Goal: Task Accomplishment & Management: Use online tool/utility

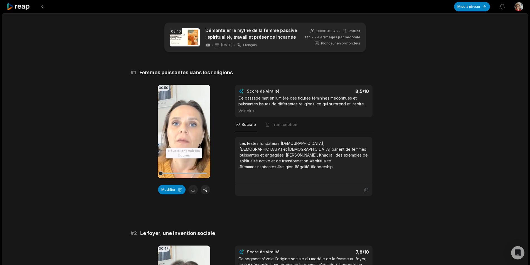
click at [21, 3] on icon at bounding box center [19, 7] width 24 height 8
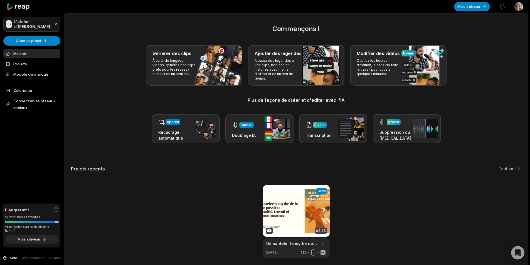
click at [32, 26] on html "ES L'atelier d'Élise Créer un projet Maison Projets Modèle de marque Calendrier…" at bounding box center [265, 132] width 530 height 265
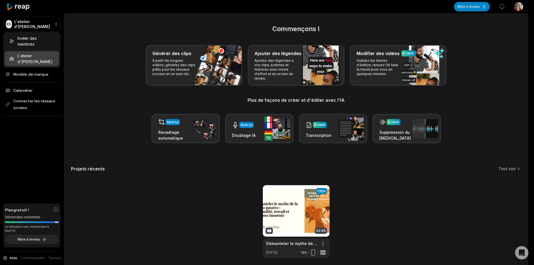
click at [95, 68] on html "ES L'atelier d'Élise Créer un projet Maison Projets Modèle de marque Calendrier…" at bounding box center [267, 132] width 534 height 265
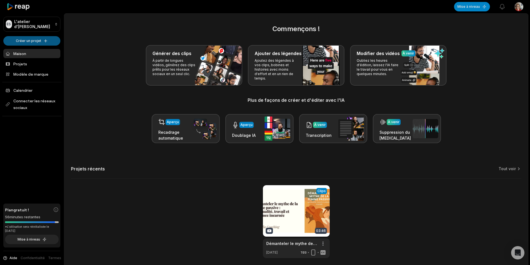
click at [29, 40] on html "ES L'atelier d'Élise Créer un projet Maison Projets Modèle de marque Calendrier…" at bounding box center [265, 132] width 530 height 265
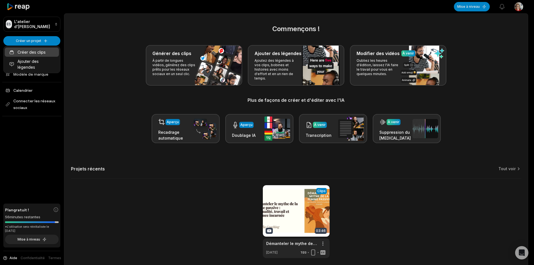
click at [35, 53] on font "Créer des clips" at bounding box center [32, 52] width 28 height 5
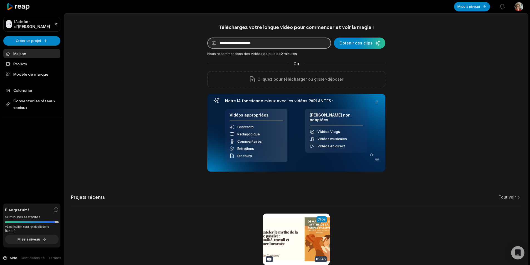
click at [235, 44] on input at bounding box center [269, 43] width 124 height 11
paste input "**********"
type input "**********"
click at [359, 45] on div "submit" at bounding box center [359, 43] width 51 height 11
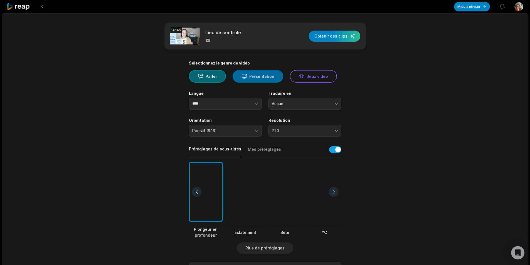
click at [263, 77] on font "Présentation" at bounding box center [261, 76] width 25 height 5
click at [333, 35] on div "button" at bounding box center [334, 36] width 51 height 11
click at [257, 132] on button "Portrait (9:16)" at bounding box center [225, 131] width 73 height 12
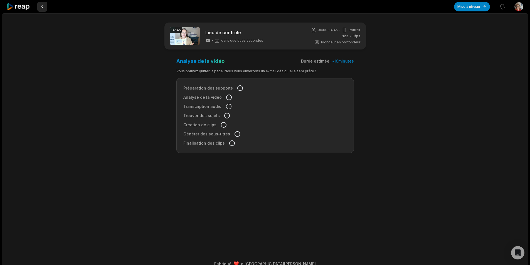
click at [41, 8] on button at bounding box center [42, 7] width 10 height 10
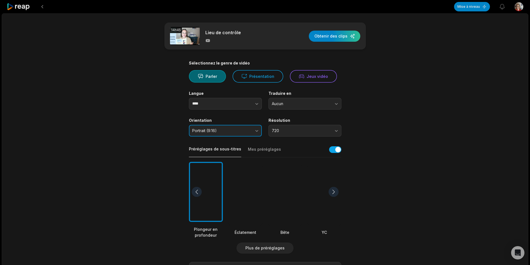
click at [213, 132] on font "Portrait (9:16)" at bounding box center [204, 130] width 24 height 5
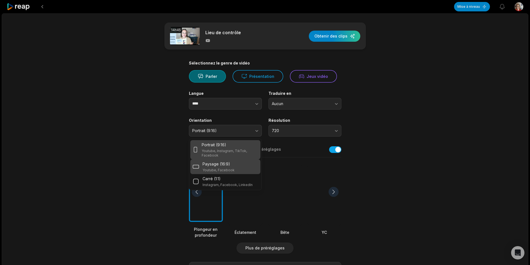
click at [211, 169] on font "Youtube, Facebook" at bounding box center [219, 170] width 32 height 4
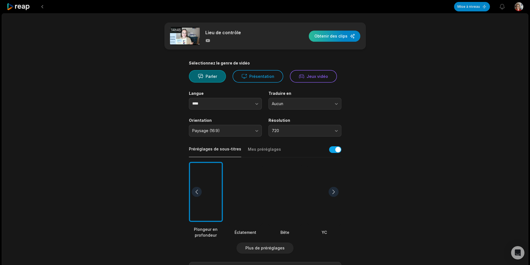
click at [335, 34] on div "button" at bounding box center [334, 36] width 51 height 11
